Goal: Information Seeking & Learning: Understand process/instructions

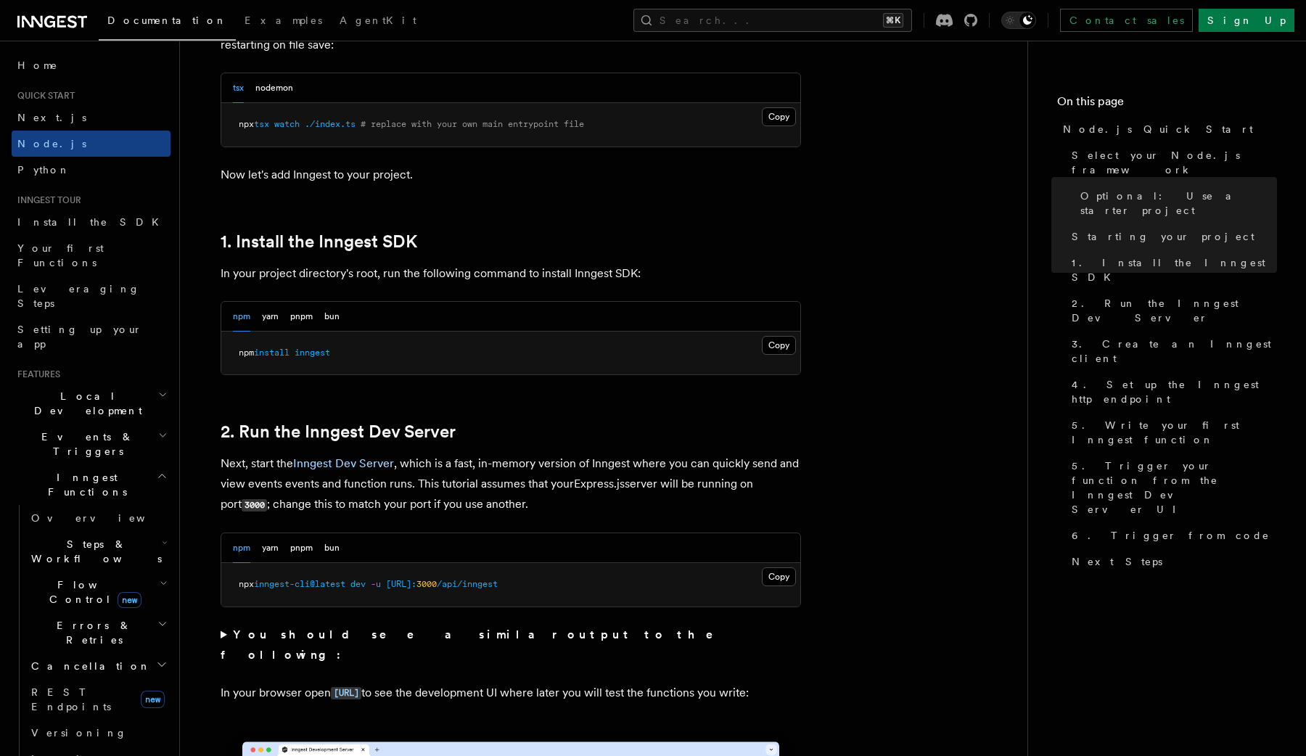
scroll to position [782, 0]
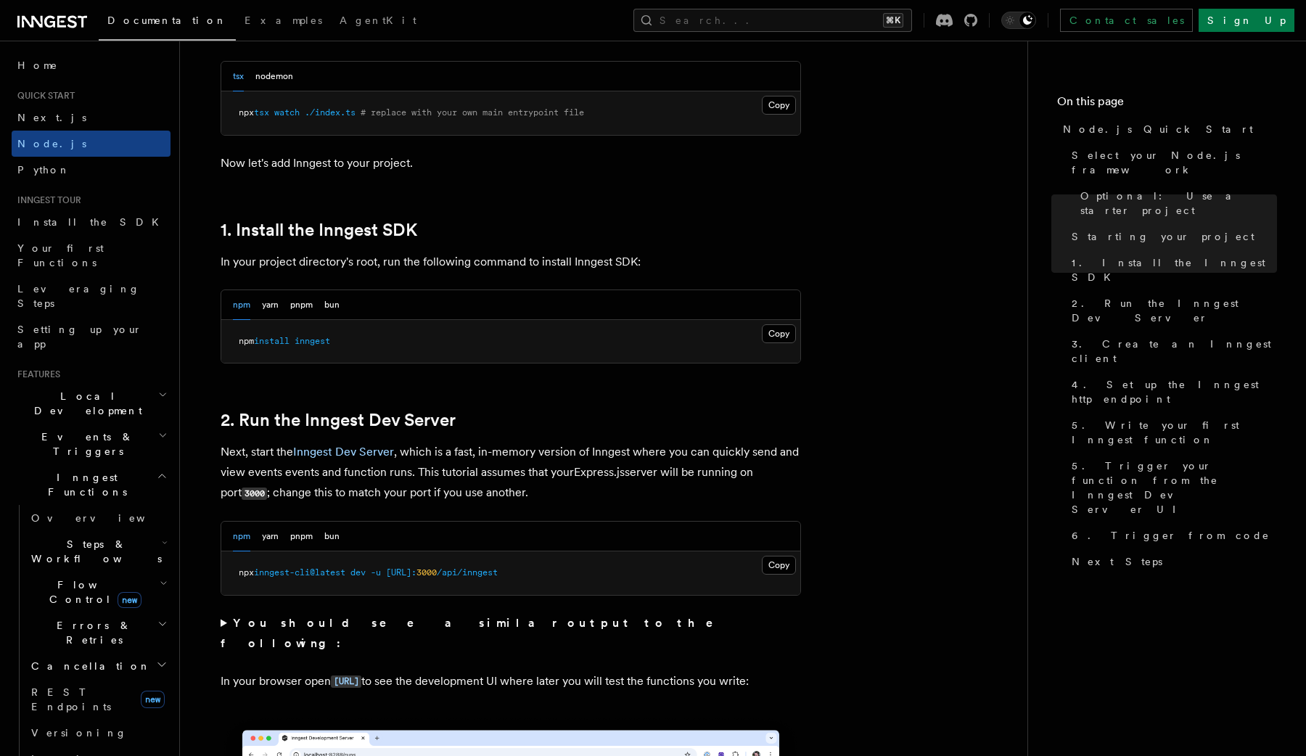
click at [321, 345] on span "inngest" at bounding box center [313, 341] width 36 height 10
click at [397, 362] on pre "npm install inngest" at bounding box center [510, 342] width 579 height 44
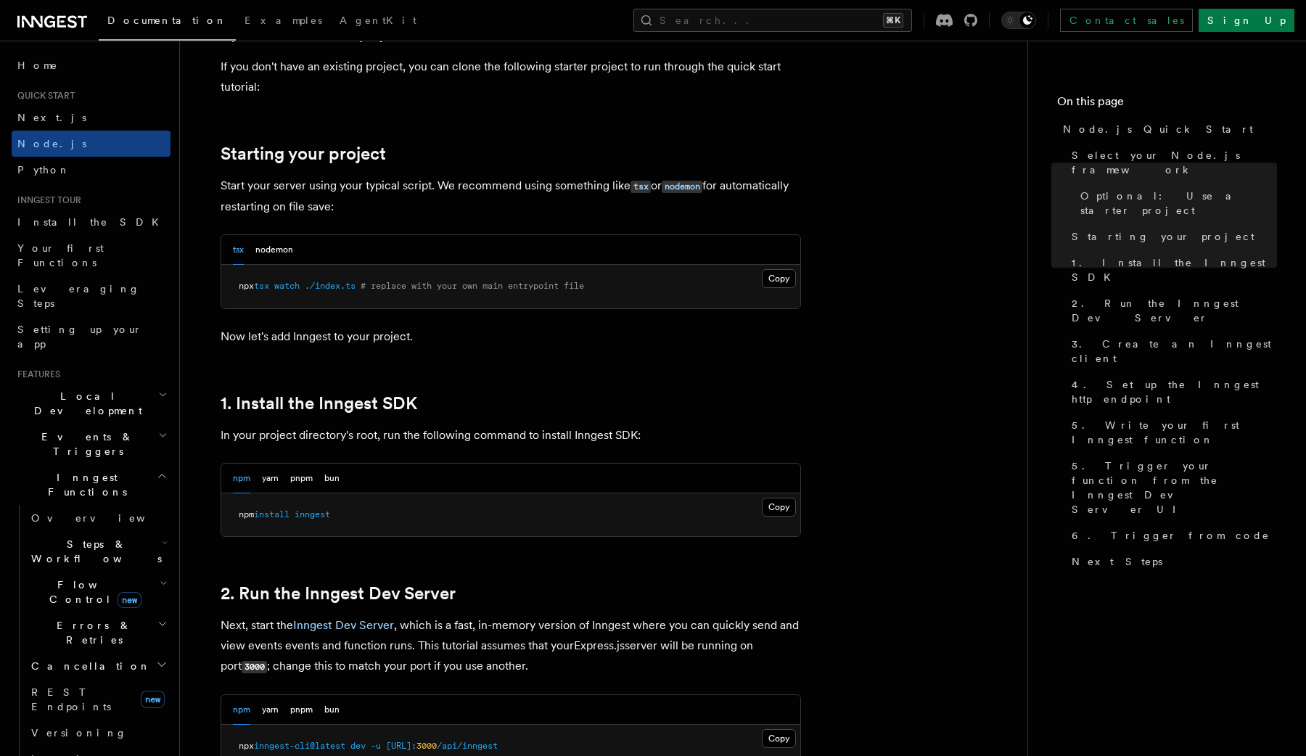
scroll to position [613, 0]
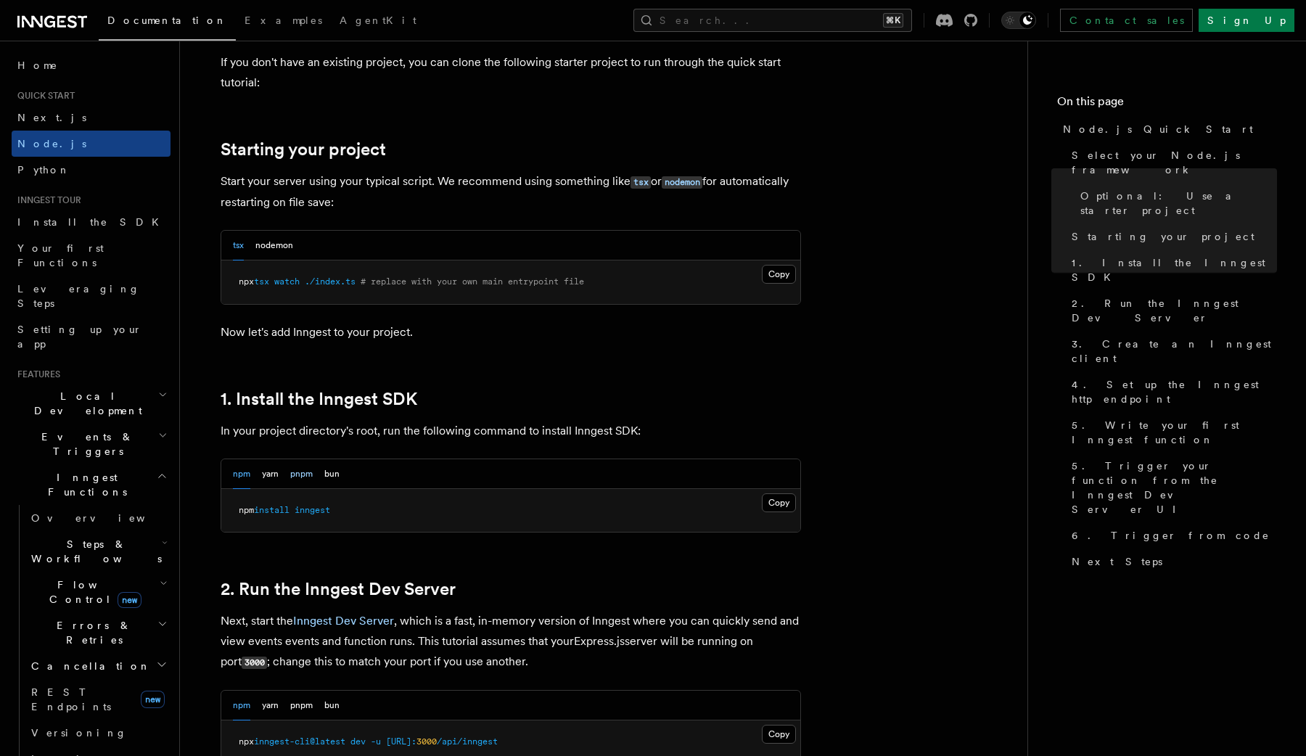
click at [298, 475] on button "pnpm" at bounding box center [301, 474] width 22 height 30
drag, startPoint x: 233, startPoint y: 512, endPoint x: 390, endPoint y: 512, distance: 156.8
click at [390, 512] on pre "pnpm add inngest" at bounding box center [510, 511] width 579 height 44
copy span "pnpm add inngest"
click at [296, 513] on span "inngest" at bounding box center [297, 510] width 36 height 10
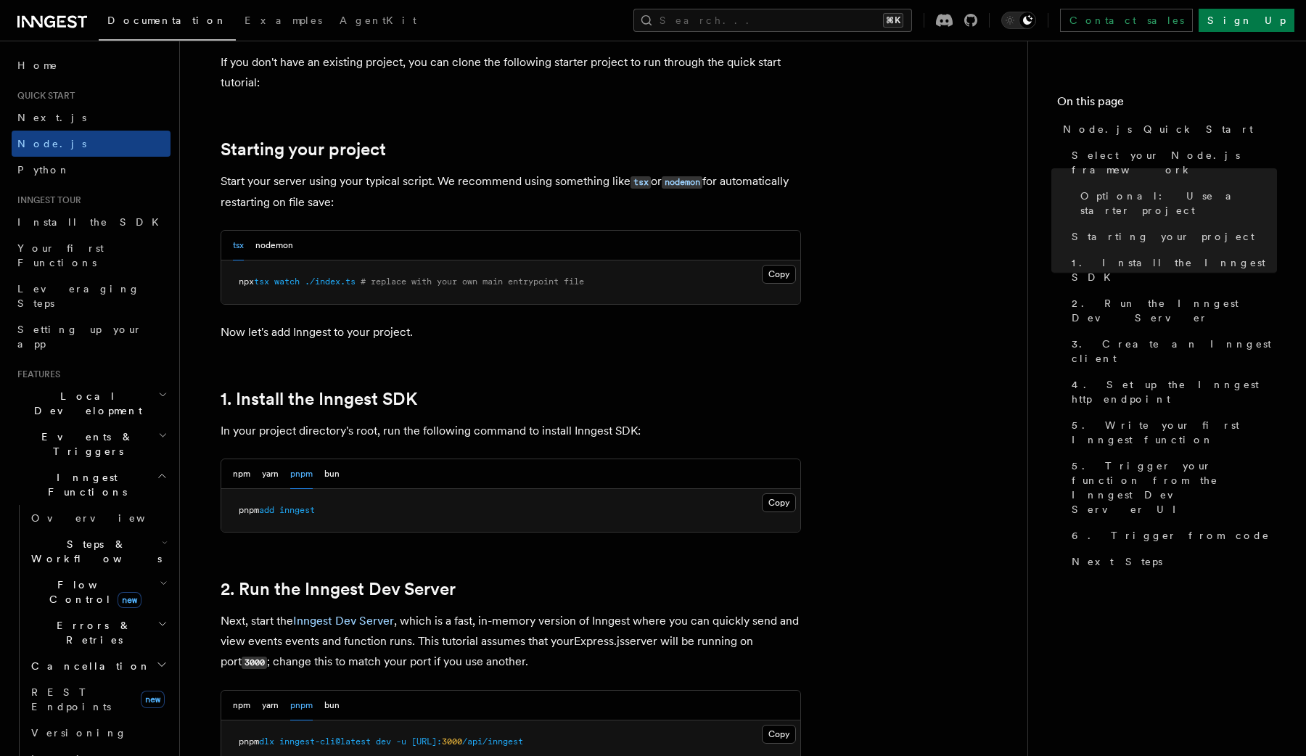
click at [296, 513] on span "inngest" at bounding box center [297, 510] width 36 height 10
